Goal: Information Seeking & Learning: Learn about a topic

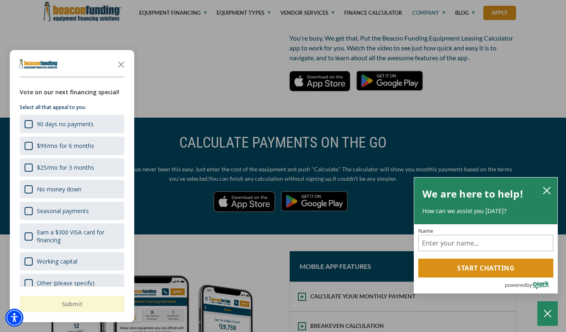
scroll to position [351, 0]
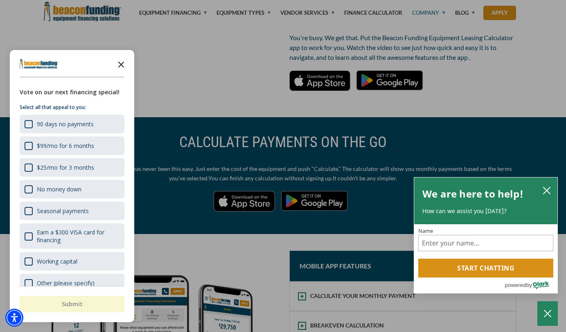
click at [120, 62] on icon "Close the survey" at bounding box center [121, 64] width 16 height 16
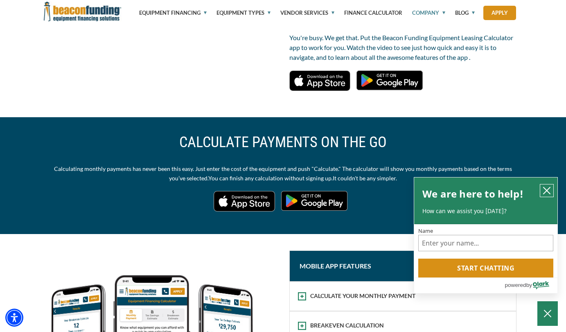
click at [547, 187] on icon "close chatbox" at bounding box center [547, 190] width 8 height 8
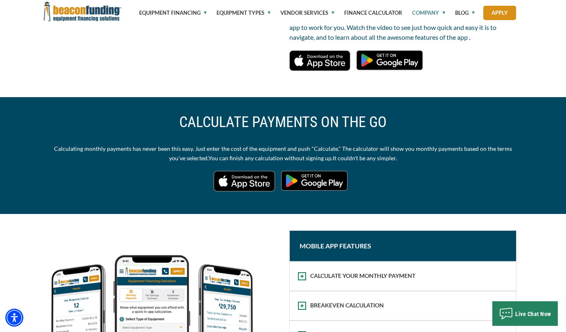
scroll to position [0, 0]
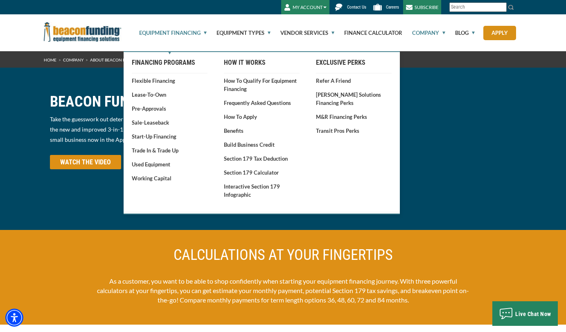
click at [204, 34] on link "Equipment Financing" at bounding box center [168, 32] width 77 height 37
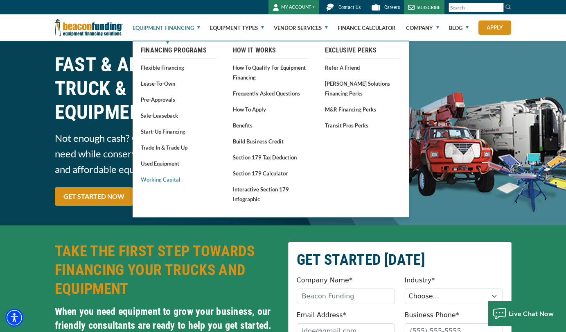
click at [175, 179] on link "Working Capital" at bounding box center [179, 179] width 76 height 10
